Goal: Check status: Check status

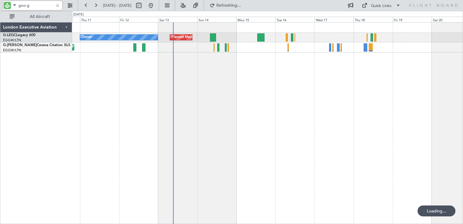
drag, startPoint x: 31, startPoint y: 5, endPoint x: 38, endPoint y: 30, distance: 26.5
click at [32, 5] on input "goo-g" at bounding box center [35, 5] width 35 height 9
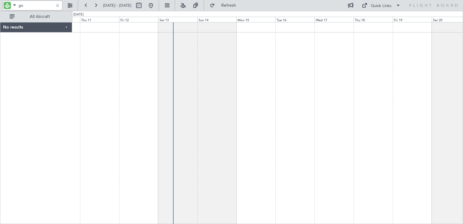
type input "g"
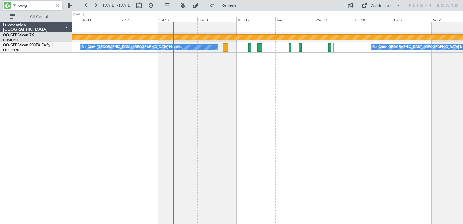
type input "oo-g"
click at [57, 3] on div at bounding box center [57, 5] width 7 height 7
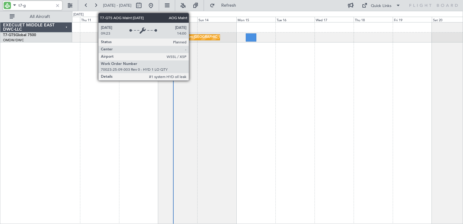
click at [192, 38] on div "AOG Maint [GEOGRAPHIC_DATA] (Seletar)" at bounding box center [208, 37] width 67 height 9
type input "t7-g"
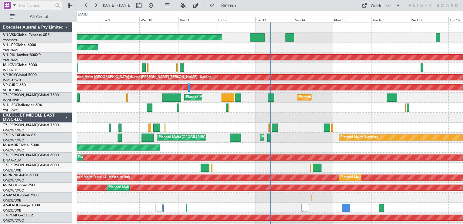
click at [9, 9] on div at bounding box center [10, 6] width 13 height 8
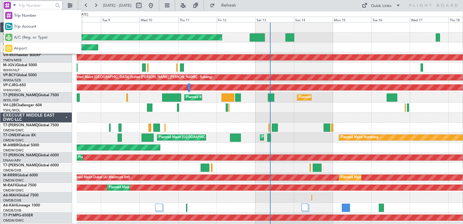
click at [25, 37] on span "A/C (Reg. or Type)" at bounding box center [31, 38] width 34 height 6
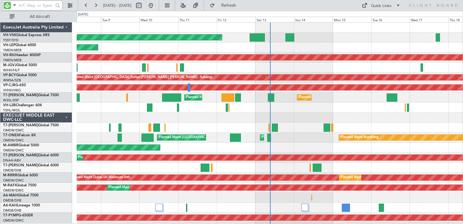
click at [29, 2] on input "text" at bounding box center [35, 5] width 35 height 9
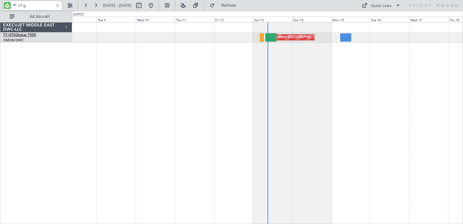
click at [26, 36] on link "T7-GTS Global 7500" at bounding box center [19, 35] width 33 height 4
type input "t7-g"
